Goal: Check status: Check status

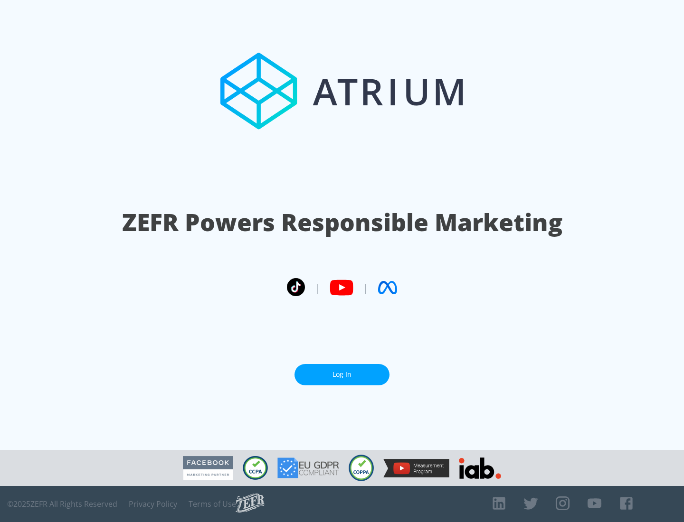
click at [342, 371] on link "Log In" at bounding box center [341, 374] width 95 height 21
